Goal: Information Seeking & Learning: Learn about a topic

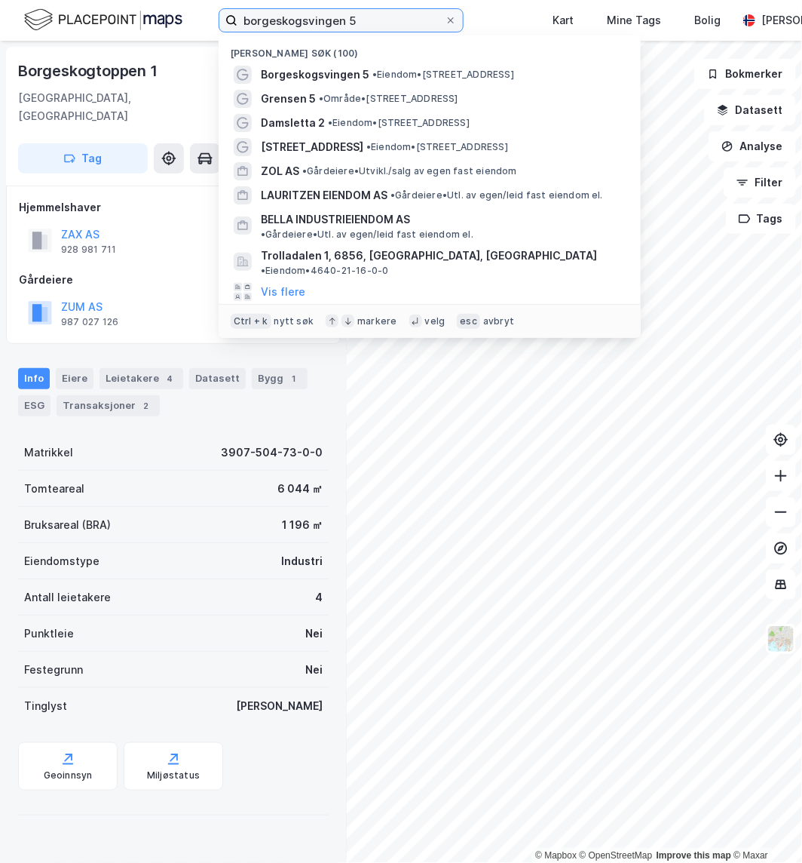
drag, startPoint x: 377, startPoint y: 14, endPoint x: 23, endPoint y: 2, distance: 353.9
click at [23, 2] on div "borgeskogsvingen 5 Nylige søk (100) Borgeskogsvingen 5 • Eiendom • [STREET_ADDR…" at bounding box center [401, 20] width 802 height 41
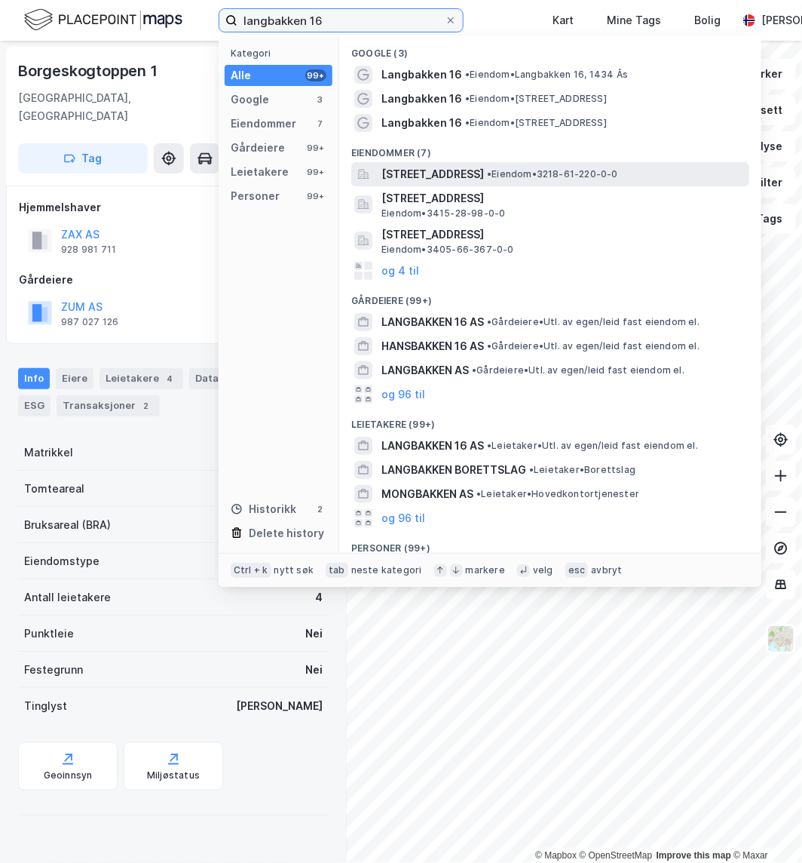
type input "langbakken 16"
click at [484, 177] on span "[STREET_ADDRESS]" at bounding box center [433, 174] width 103 height 18
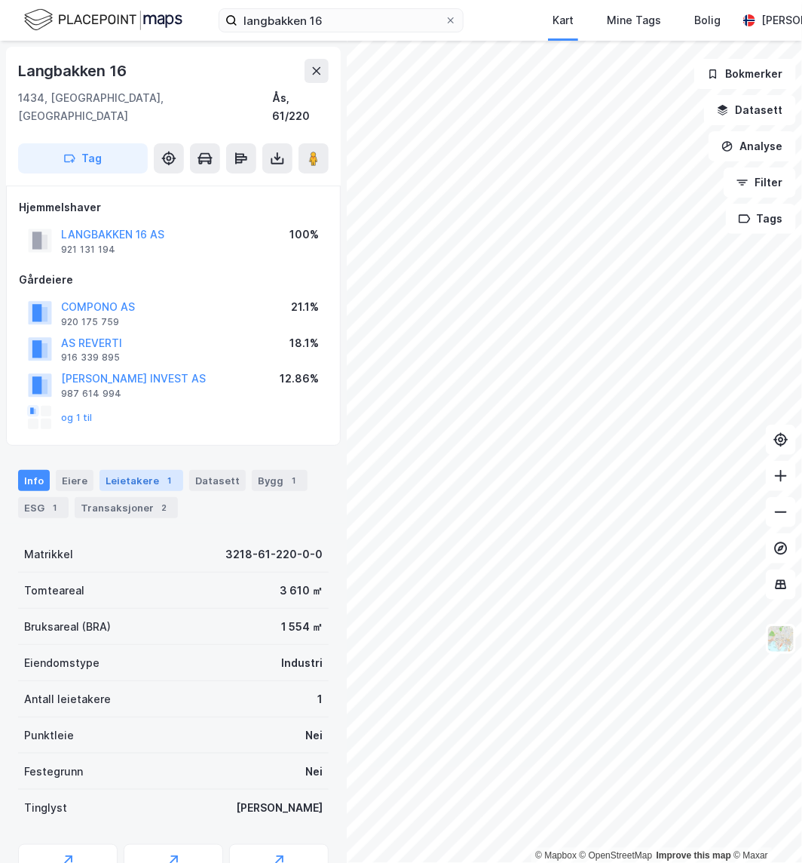
click at [127, 470] on div "Leietakere 1" at bounding box center [142, 480] width 84 height 21
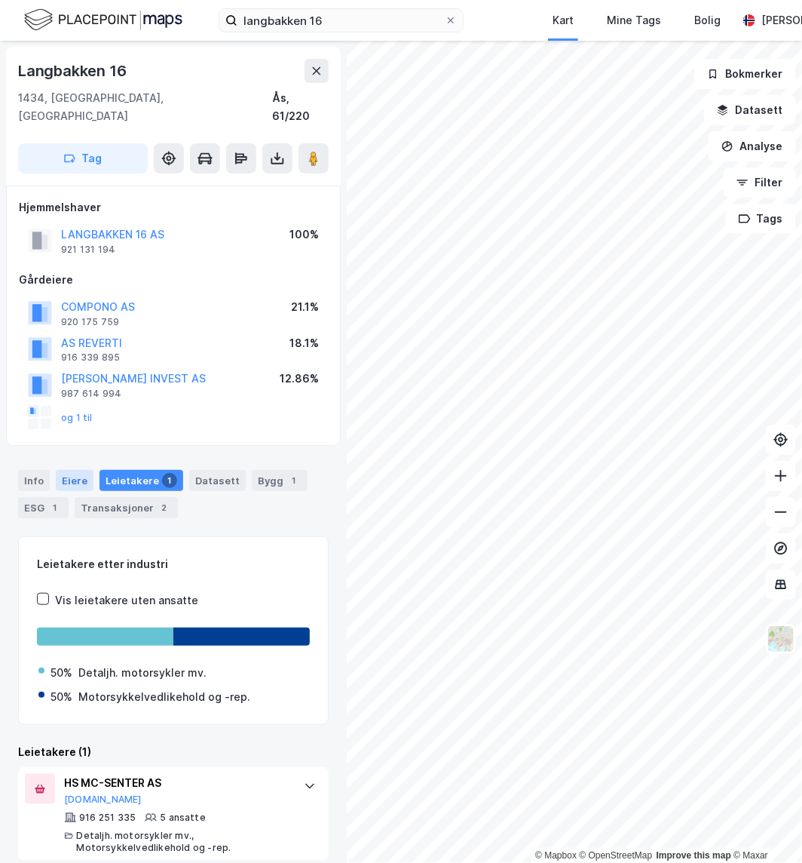
click at [74, 470] on div "Eiere" at bounding box center [75, 480] width 38 height 21
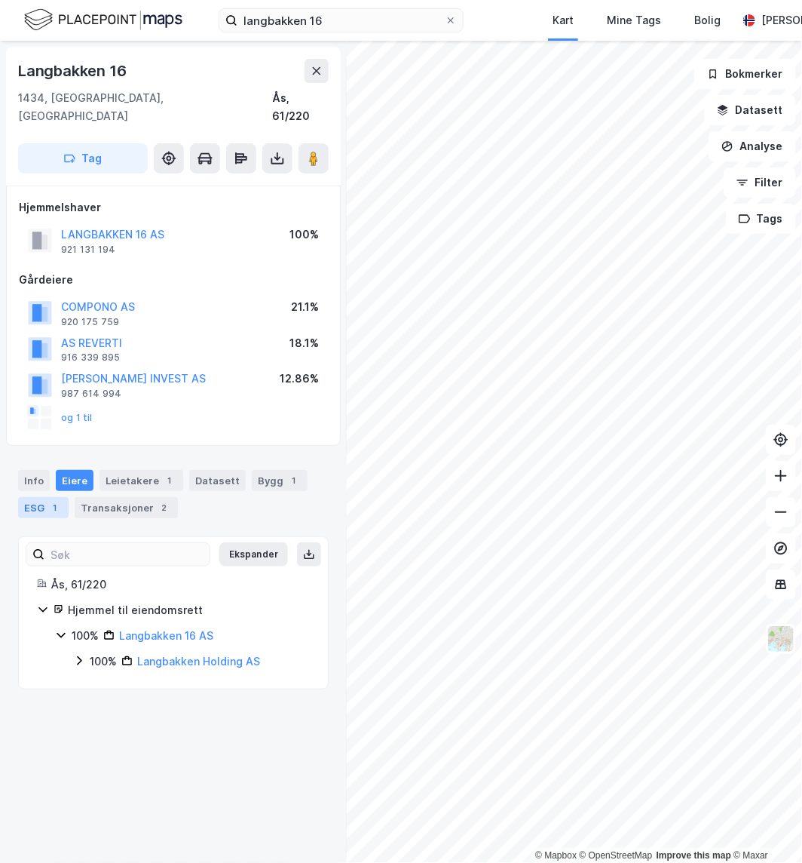
click at [42, 497] on div "ESG 1" at bounding box center [43, 507] width 51 height 21
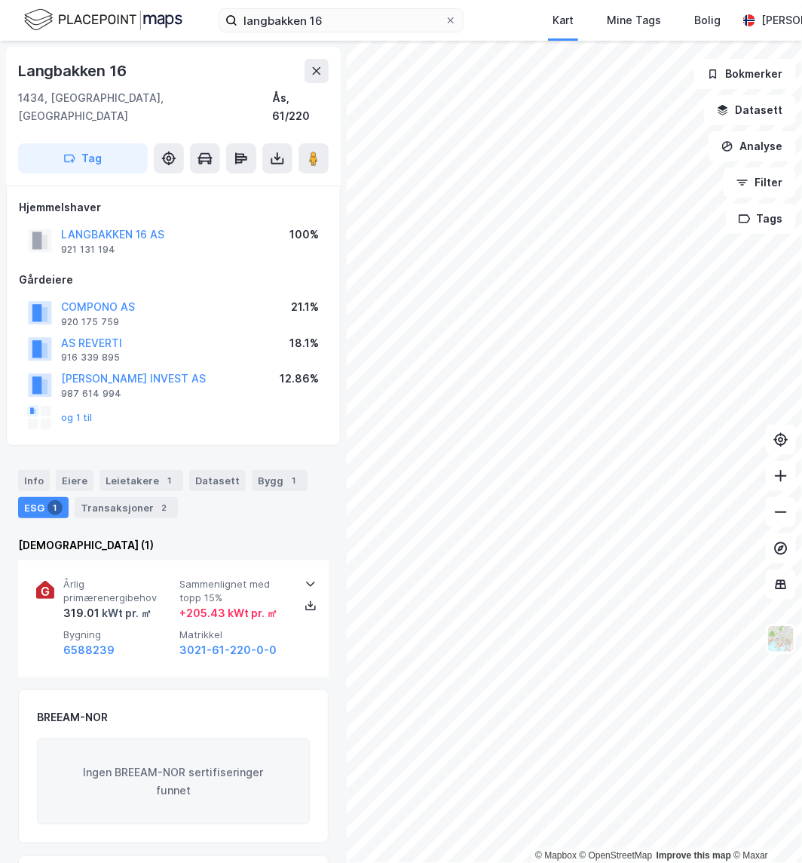
click at [41, 497] on div "ESG 1" at bounding box center [43, 507] width 51 height 21
click at [40, 470] on div "Info" at bounding box center [34, 480] width 32 height 21
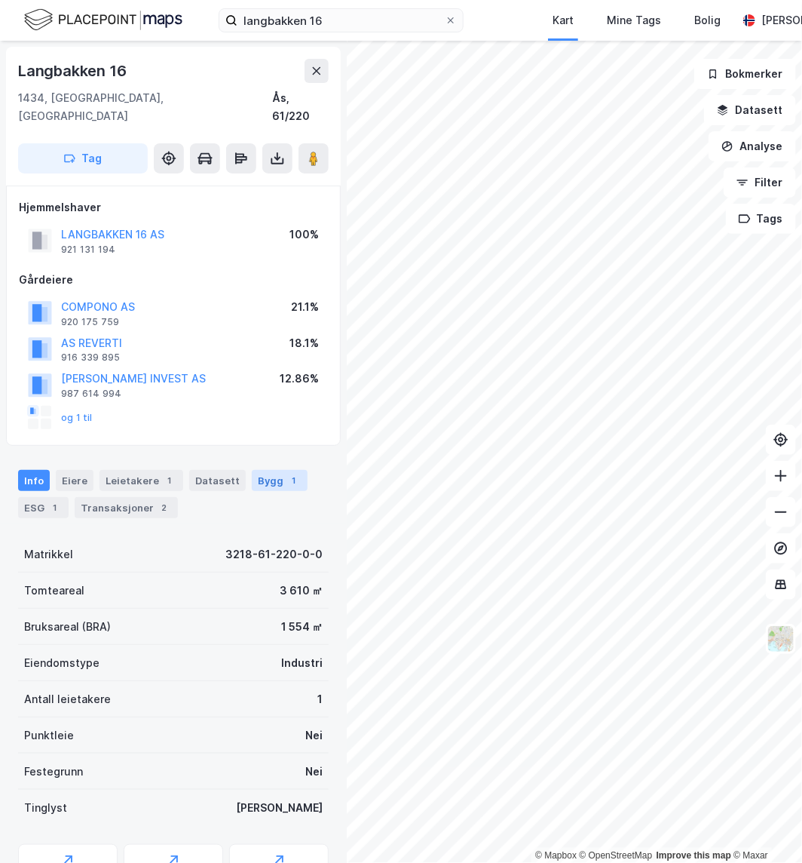
click at [259, 470] on div "Bygg 1" at bounding box center [280, 480] width 56 height 21
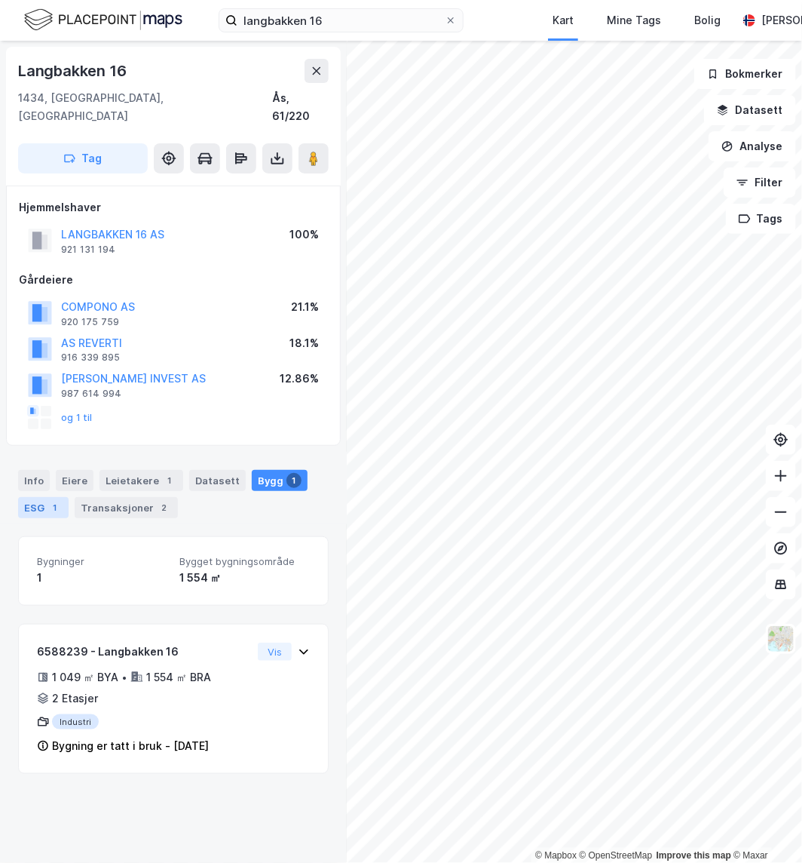
click at [26, 497] on div "ESG 1" at bounding box center [43, 507] width 51 height 21
